Goal: Navigation & Orientation: Find specific page/section

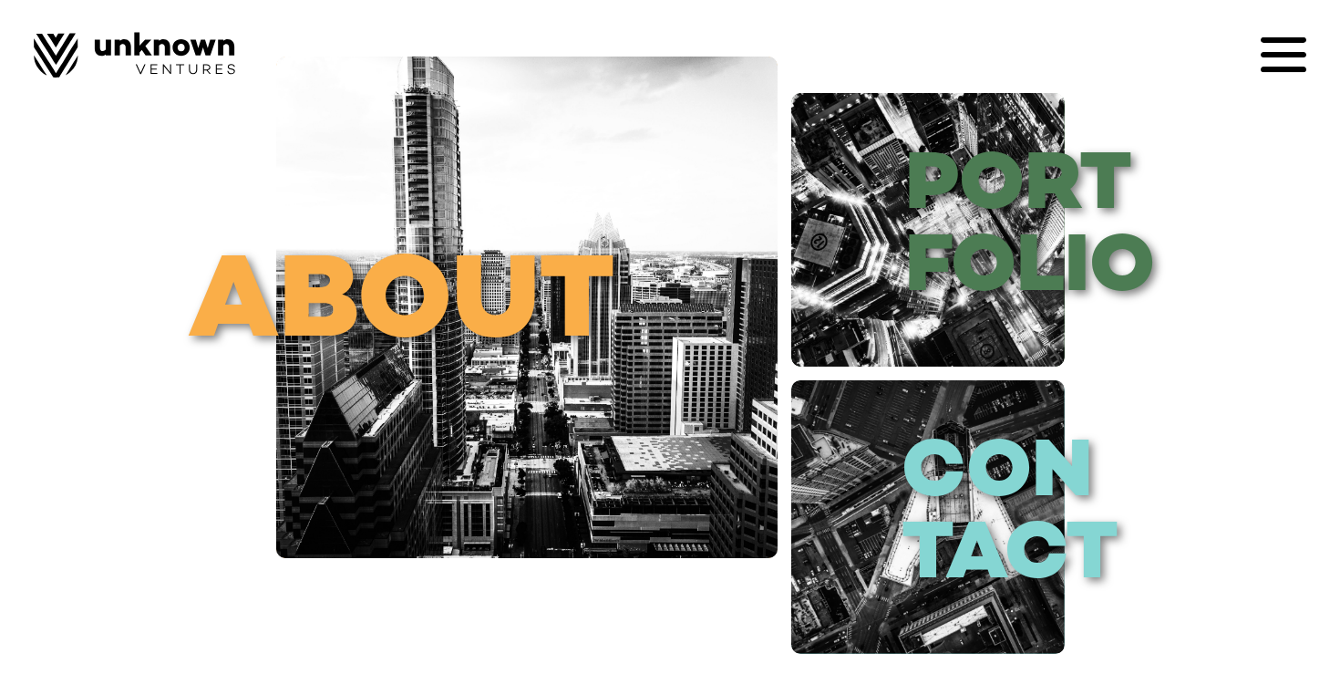
click at [1277, 62] on icon at bounding box center [1284, 55] width 46 height 46
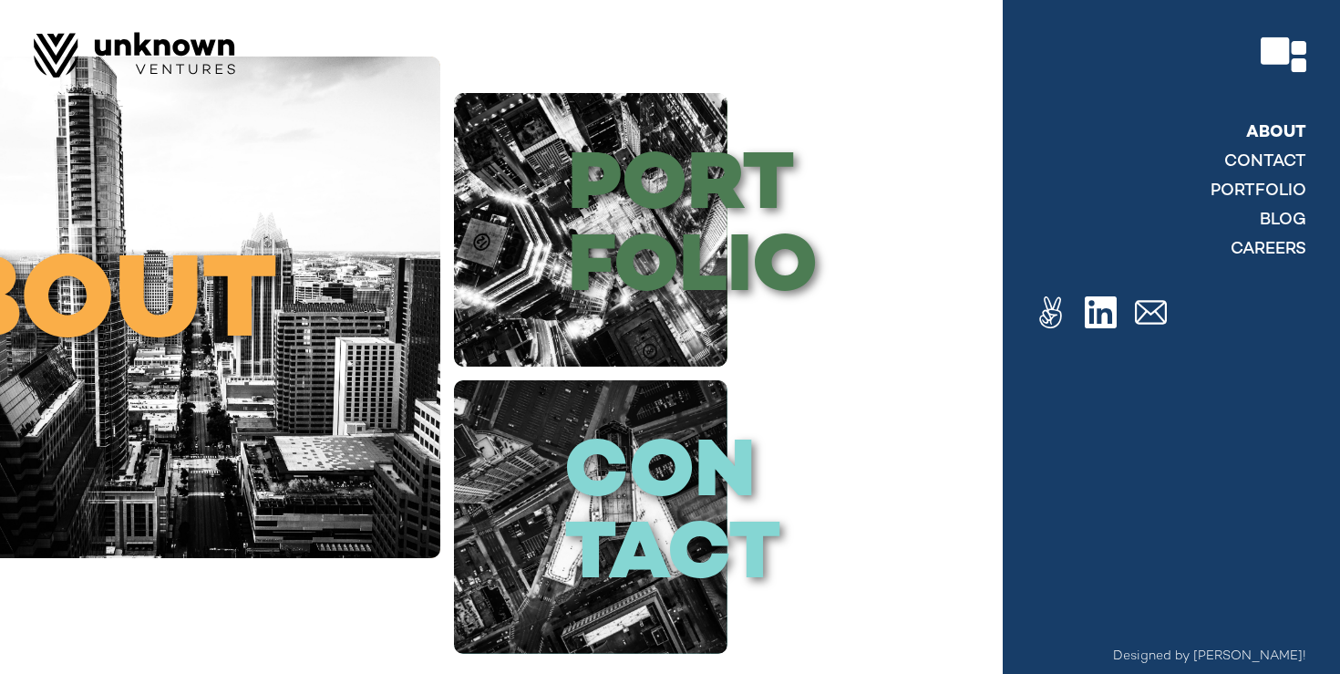
click at [1272, 125] on link "About" at bounding box center [1276, 133] width 60 height 22
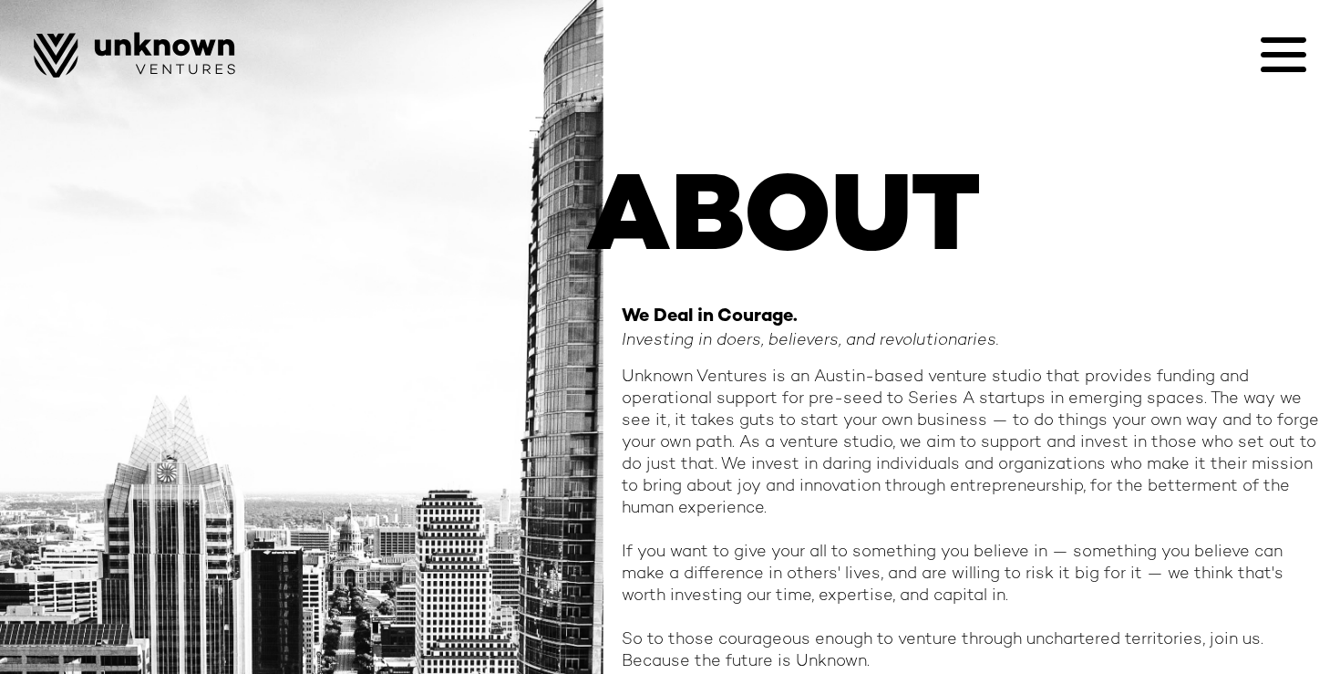
click at [1277, 42] on icon at bounding box center [1284, 39] width 46 height 5
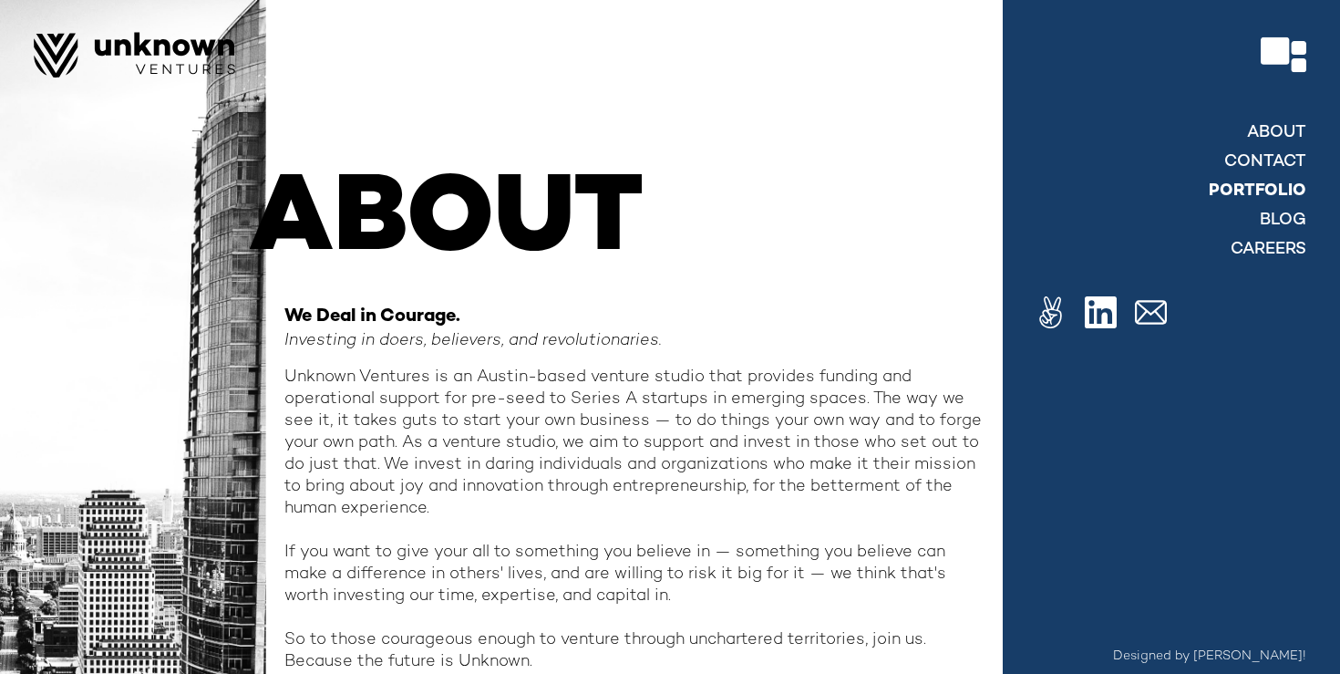
click at [1277, 184] on link "Portfolio" at bounding box center [1258, 192] width 98 height 22
